Goal: Task Accomplishment & Management: Manage account settings

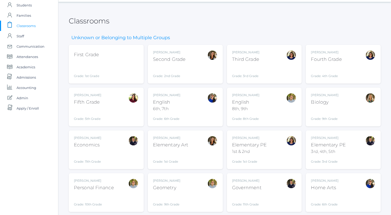
scroll to position [13, 0]
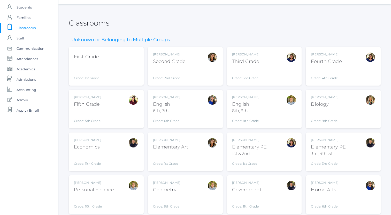
click at [189, 70] on div "[PERSON_NAME] Second Grade Grade: 2nd Grade 02ELEM" at bounding box center [185, 66] width 65 height 28
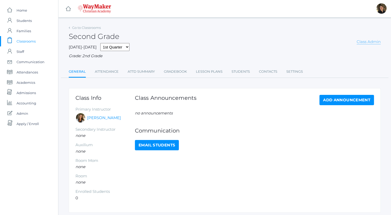
click at [364, 41] on link "Class Admin" at bounding box center [368, 41] width 24 height 5
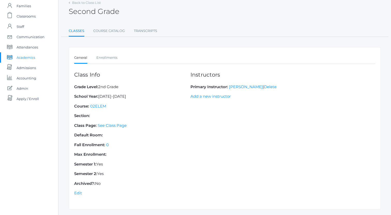
scroll to position [21, 0]
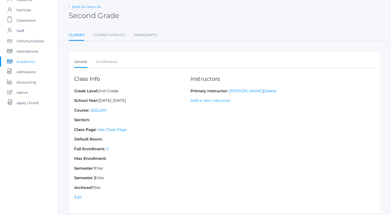
click at [87, 5] on link "Back to Class List" at bounding box center [86, 7] width 29 height 4
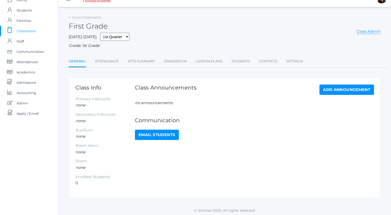
scroll to position [12, 0]
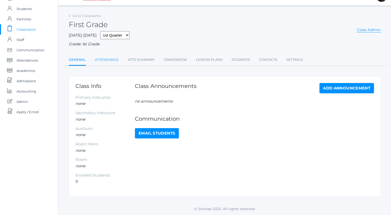
click at [113, 60] on link "Attendance" at bounding box center [107, 60] width 24 height 10
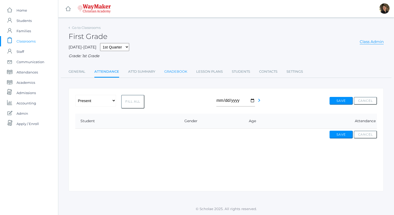
click at [173, 73] on link "Gradebook" at bounding box center [175, 72] width 23 height 10
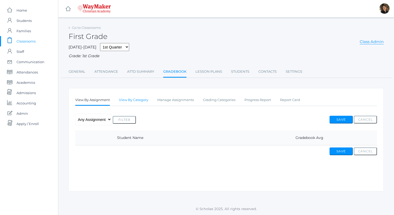
click at [134, 100] on link "View By Category" at bounding box center [133, 100] width 29 height 10
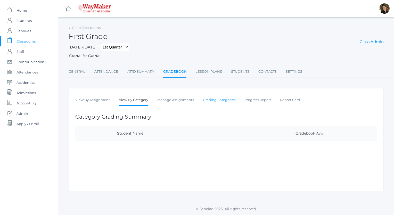
click at [213, 101] on link "Grading Categories" at bounding box center [219, 100] width 33 height 10
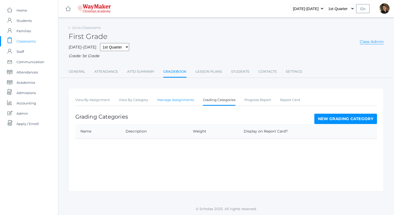
click at [183, 99] on link "Manage Assignments" at bounding box center [175, 100] width 37 height 10
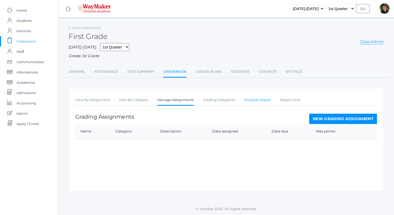
click at [254, 100] on link "Progress Report" at bounding box center [258, 100] width 27 height 10
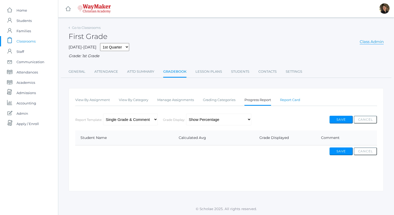
click at [287, 100] on link "Report Card" at bounding box center [290, 100] width 20 height 10
click at [210, 73] on link "Lesson Plans" at bounding box center [209, 72] width 27 height 10
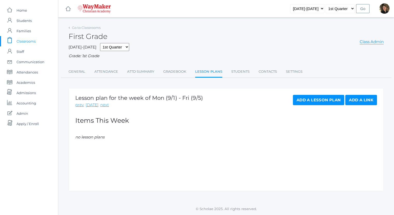
click at [320, 100] on link "Add a Lesson Plan" at bounding box center [318, 100] width 51 height 10
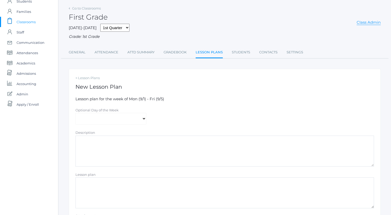
scroll to position [76, 0]
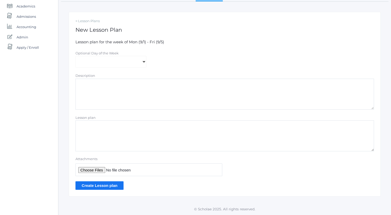
click at [200, 93] on textarea "Description" at bounding box center [224, 94] width 298 height 31
type textarea "test"
click at [185, 128] on textarea "Lesson plan" at bounding box center [224, 136] width 298 height 31
type textarea "test"
click at [102, 187] on input "Create Lesson plan" at bounding box center [99, 185] width 48 height 9
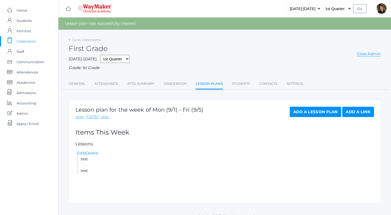
click at [324, 112] on link "Add a Lesson Plan" at bounding box center [314, 112] width 51 height 10
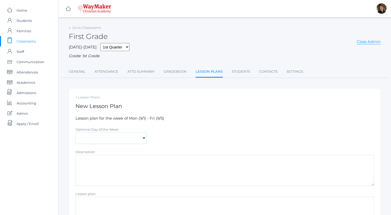
click at [143, 139] on select "Monday Tuesday Wednesday Thursday Friday" at bounding box center [110, 138] width 71 height 12
select select "2025-09-03"
click at [75, 133] on select "Monday Tuesday Wednesday Thursday Friday" at bounding box center [110, 138] width 71 height 12
click at [122, 170] on textarea "Description" at bounding box center [224, 170] width 298 height 31
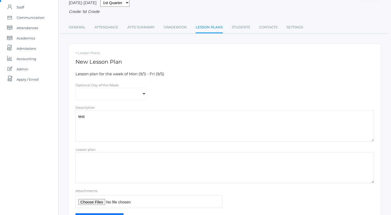
scroll to position [45, 0]
type textarea "test"
click at [121, 167] on textarea "Lesson plan" at bounding box center [224, 167] width 298 height 31
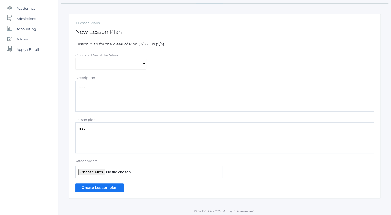
scroll to position [75, 0]
type textarea "test"
click at [105, 186] on input "Create Lesson plan" at bounding box center [99, 187] width 48 height 9
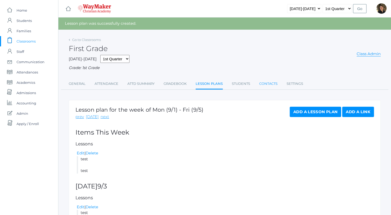
click at [267, 85] on link "Contacts" at bounding box center [268, 84] width 18 height 10
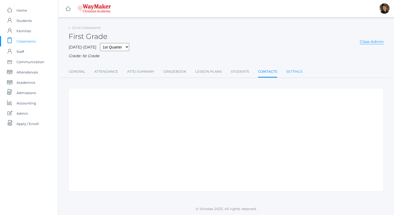
click at [295, 73] on link "Settings" at bounding box center [295, 72] width 17 height 10
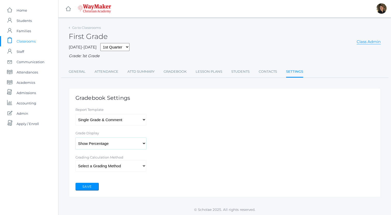
click at [143, 143] on select"] "Show Percentage Show Grade Letter Show Grade Letter & Percentage" at bounding box center [110, 144] width 71 height 12
click at [143, 120] on select"] "Single Grade & Comment Multi-Grade & Comment(s)" at bounding box center [110, 120] width 71 height 12
click at [144, 168] on select "Select a Grading Method Percent Method Points Method" at bounding box center [110, 166] width 71 height 12
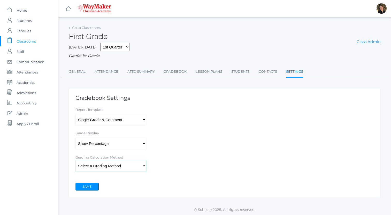
click at [144, 168] on select "Select a Grading Method Percent Method Points Method" at bounding box center [110, 166] width 71 height 12
